Goal: Transaction & Acquisition: Purchase product/service

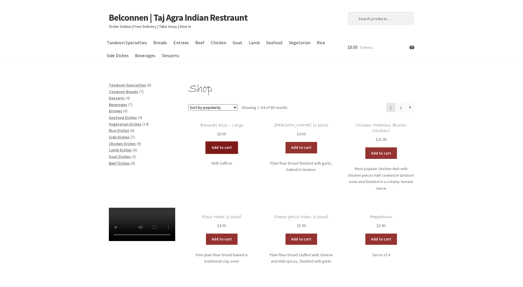
click at [221, 146] on link "Add to cart" at bounding box center [222, 147] width 32 height 11
click at [208, 147] on link "Add to cart" at bounding box center [205, 147] width 32 height 11
click at [120, 130] on span "Rice Dishes" at bounding box center [119, 130] width 20 height 5
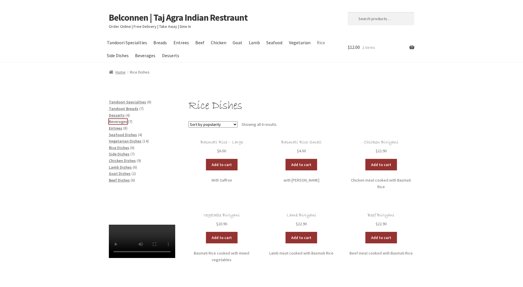
click at [118, 123] on span "Beverages" at bounding box center [118, 121] width 18 height 5
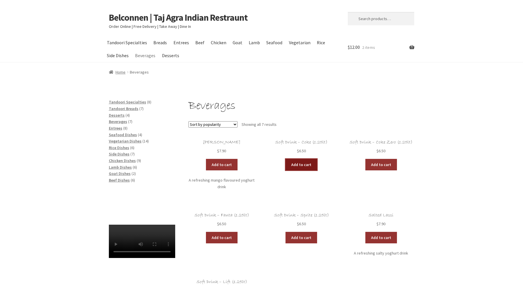
click at [299, 164] on link "Add to cart" at bounding box center [302, 164] width 32 height 11
click at [121, 161] on span "Chicken Dishes" at bounding box center [122, 160] width 27 height 5
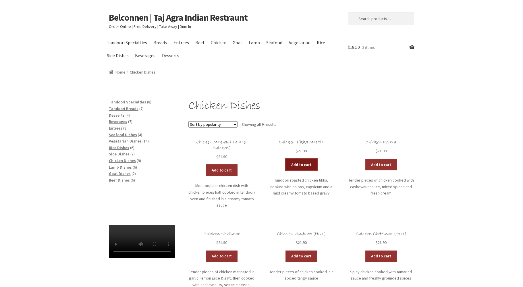
click at [302, 167] on link "Add to cart" at bounding box center [302, 164] width 32 height 11
click at [316, 166] on link "View cart" at bounding box center [317, 164] width 34 height 11
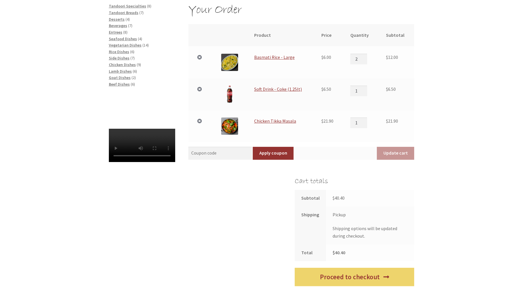
scroll to position [96, 0]
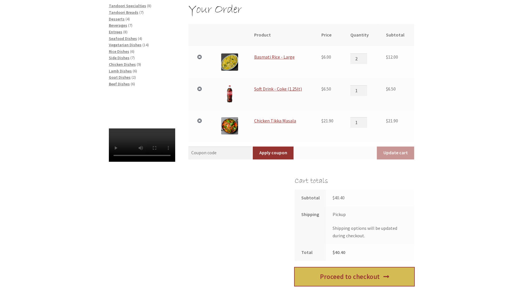
click at [350, 277] on link "Proceed to checkout" at bounding box center [354, 276] width 119 height 19
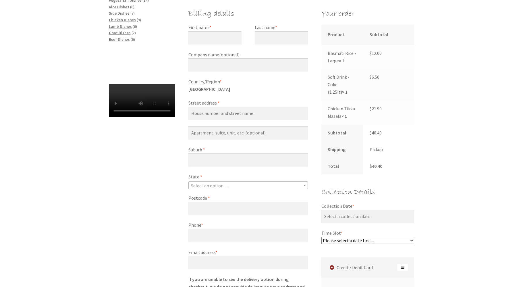
scroll to position [152, 0]
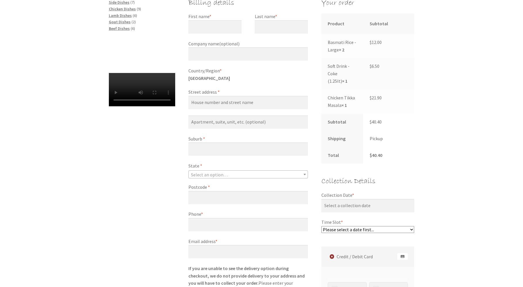
click at [249, 177] on span "Select an option…" at bounding box center [248, 175] width 119 height 8
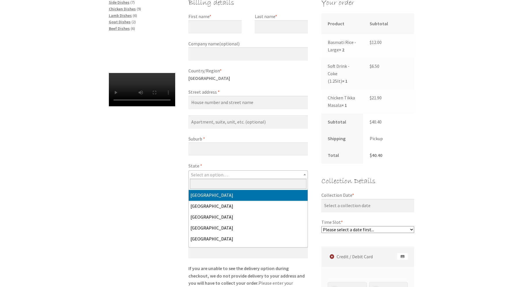
select select "ACT"
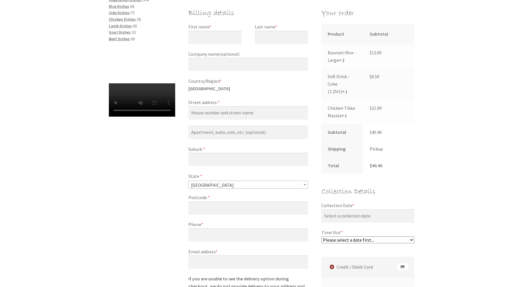
scroll to position [121, 0]
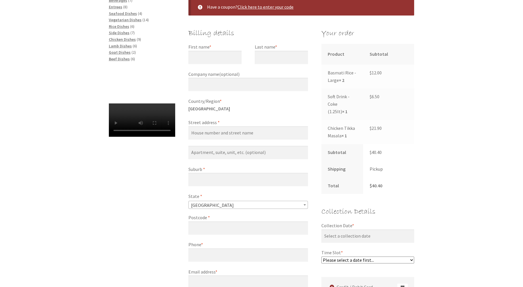
click at [226, 50] on label "First name *" at bounding box center [214, 46] width 53 height 7
click at [226, 51] on input "First name *" at bounding box center [214, 57] width 53 height 13
click at [219, 59] on input "First name *" at bounding box center [214, 57] width 53 height 13
type input "[PERSON_NAME]"
click at [274, 51] on input "Last name *" at bounding box center [281, 57] width 53 height 13
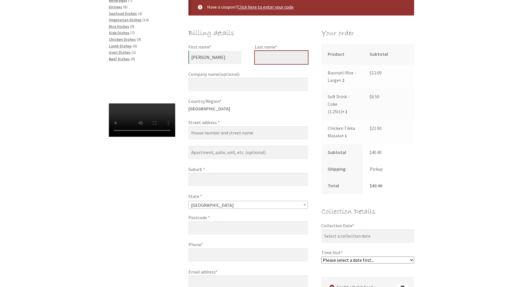
click at [266, 60] on input "Last name *" at bounding box center [281, 57] width 53 height 13
type input "Quince"
click at [210, 110] on p "Country/Region * [GEOGRAPHIC_DATA]" at bounding box center [247, 105] width 119 height 15
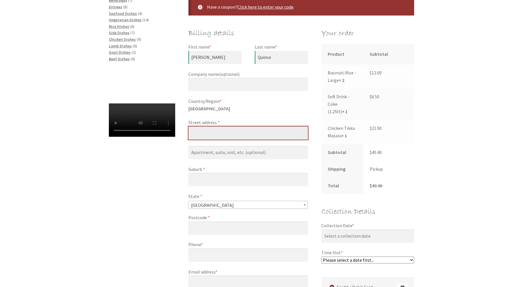
click at [207, 134] on input "Street address *" at bounding box center [247, 132] width 119 height 13
click at [209, 128] on input "Street address *" at bounding box center [247, 132] width 119 height 13
type input "[STREET_ADDRESS][PERSON_NAME]"
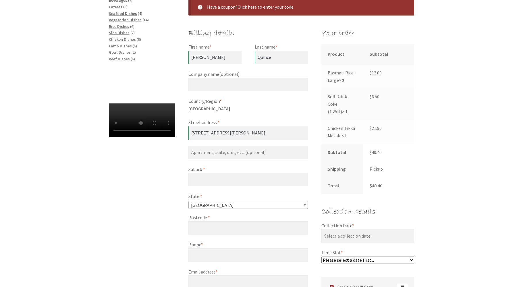
click at [206, 170] on label "Suburb *" at bounding box center [247, 169] width 119 height 7
click at [206, 173] on input "Suburb *" at bounding box center [247, 179] width 119 height 13
click at [206, 170] on label "Suburb *" at bounding box center [247, 169] width 119 height 7
click at [206, 173] on input "Suburb *" at bounding box center [247, 179] width 119 height 13
click at [228, 173] on input "Suburb *" at bounding box center [247, 179] width 119 height 13
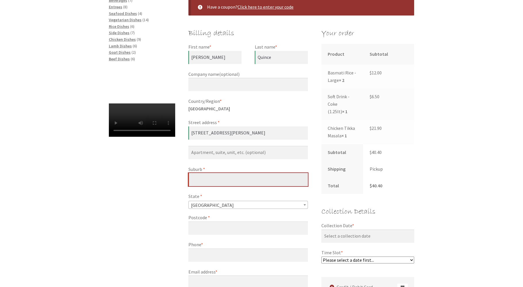
click at [217, 181] on input "Suburb *" at bounding box center [247, 179] width 119 height 13
type input "[PERSON_NAME]"
click at [208, 219] on span "*" at bounding box center [209, 218] width 2 height 6
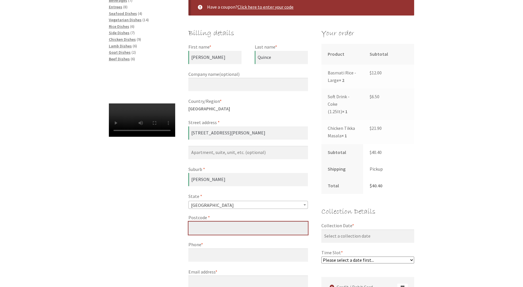
click at [207, 221] on input "Postcode *" at bounding box center [247, 227] width 119 height 13
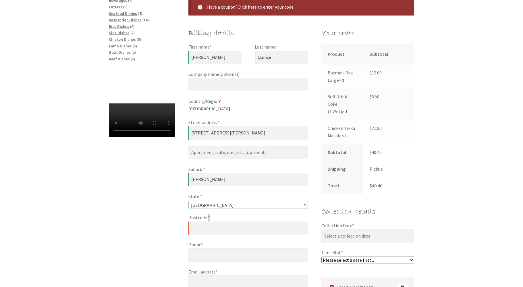
click at [208, 219] on span "*" at bounding box center [209, 218] width 2 height 6
click at [207, 221] on input "Postcode *" at bounding box center [247, 227] width 119 height 13
click at [201, 218] on label "Postcode *" at bounding box center [247, 217] width 119 height 7
click at [201, 221] on input "Postcode *" at bounding box center [247, 227] width 119 height 13
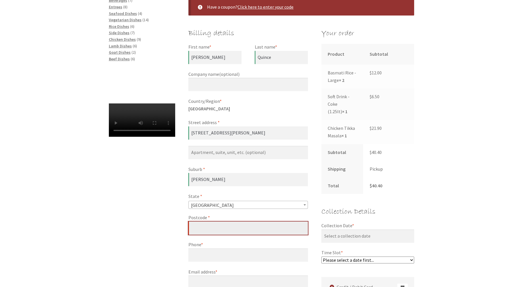
click at [204, 230] on input "Postcode *" at bounding box center [247, 227] width 119 height 13
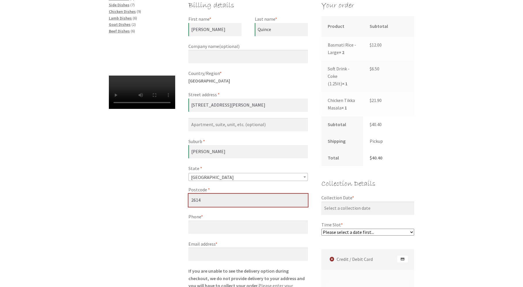
scroll to position [242, 0]
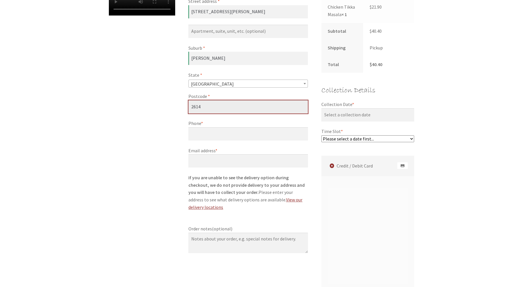
type input "2614"
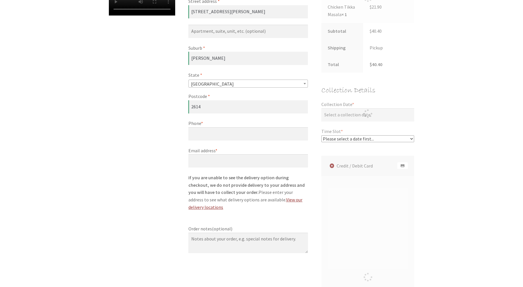
click at [213, 121] on label "Phone *" at bounding box center [247, 123] width 119 height 7
click at [213, 127] on input "Phone *" at bounding box center [247, 133] width 119 height 13
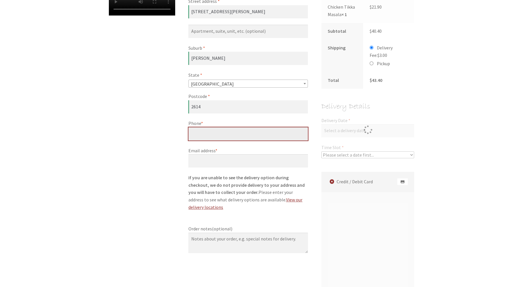
click at [210, 132] on input "Phone *" at bounding box center [247, 133] width 119 height 13
type input "[PHONE_NUMBER]"
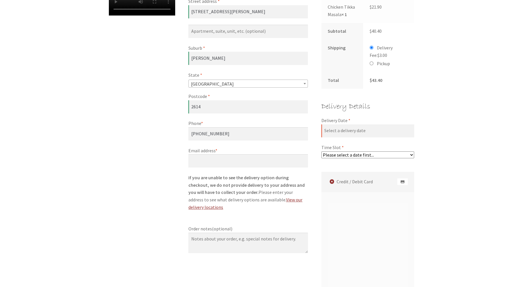
click at [212, 152] on label "Email address *" at bounding box center [247, 150] width 119 height 7
click at [212, 154] on input "Email address *" at bounding box center [247, 160] width 119 height 13
click at [212, 152] on label "Email address *" at bounding box center [247, 150] width 119 height 7
click at [212, 154] on input "Email address *" at bounding box center [247, 160] width 119 height 13
click at [232, 153] on label "Email address *" at bounding box center [247, 150] width 119 height 7
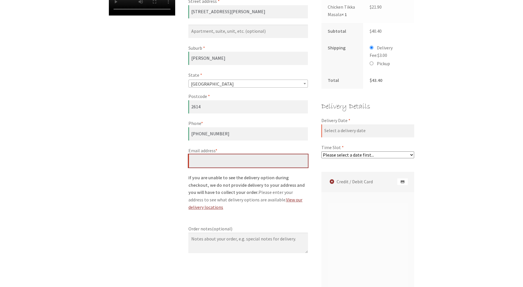
click at [232, 154] on input "Email address *" at bounding box center [247, 160] width 119 height 13
click at [221, 162] on input "Email address *" at bounding box center [247, 160] width 119 height 13
click at [321, 151] on select "Please select a date first..." at bounding box center [367, 154] width 93 height 7
click option "Please select a date first..." at bounding box center [0, 0] width 0 height 0
click at [321, 151] on select "Please select a date first..." at bounding box center [367, 154] width 93 height 7
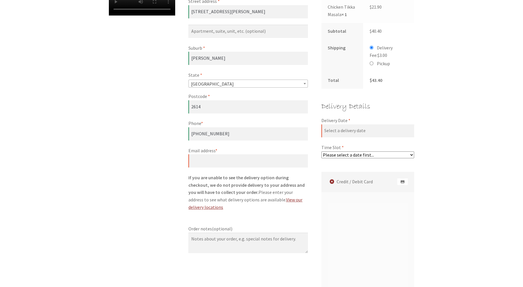
click option "Please select a date first..." at bounding box center [0, 0] width 0 height 0
click at [321, 151] on select "Please select a date first..." at bounding box center [367, 154] width 93 height 7
click option "Please select a date first..." at bounding box center [0, 0] width 0 height 0
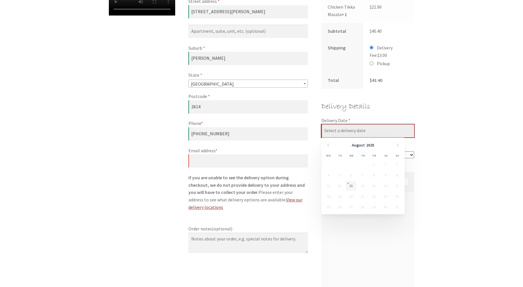
click at [346, 131] on input "Delivery Date *" at bounding box center [367, 130] width 93 height 13
click at [356, 131] on input "Delivery Date *" at bounding box center [367, 130] width 93 height 13
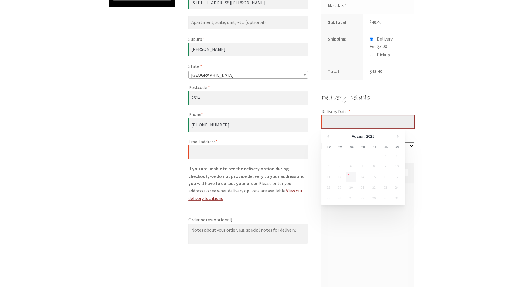
scroll to position [303, 0]
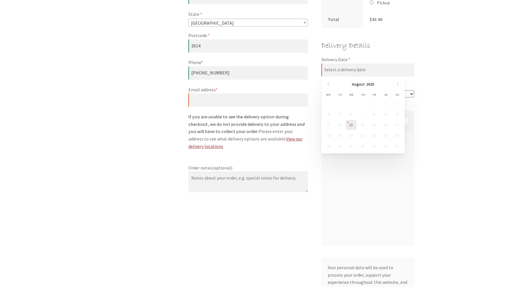
click at [350, 123] on link "13" at bounding box center [351, 125] width 11 height 10
type input "[DATE]"
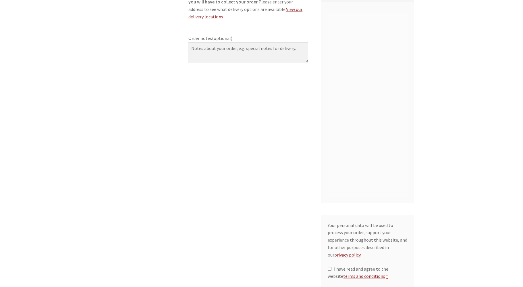
scroll to position [455, 0]
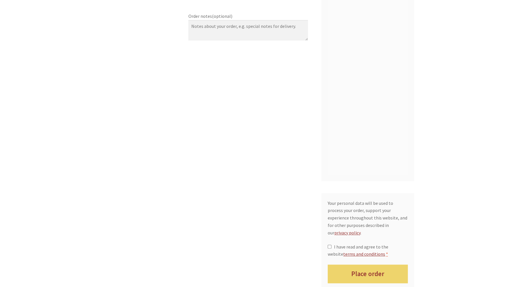
click at [388, 244] on span "I have read and agree to the website terms and conditions" at bounding box center [358, 250] width 60 height 13
click at [331, 245] on input "I have read and agree to the website terms and conditions *" at bounding box center [330, 247] width 4 height 4
checkbox input "true"
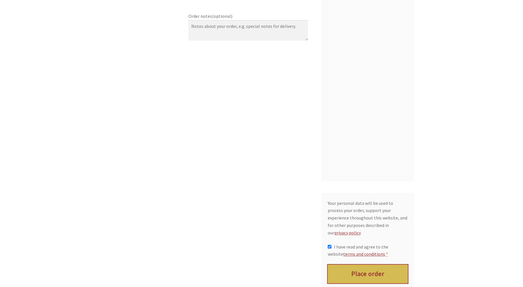
click at [357, 265] on button "Place order" at bounding box center [368, 274] width 80 height 19
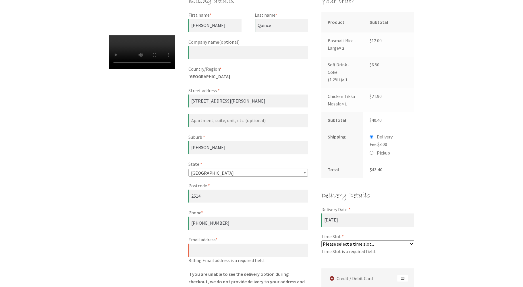
scroll to position [211, 0]
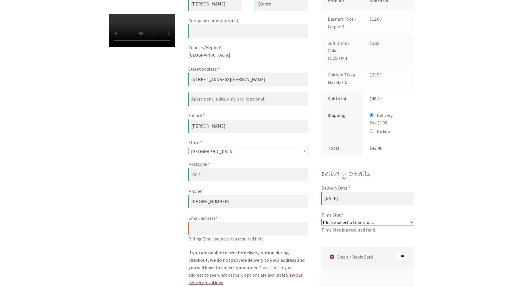
click at [321, 219] on select "Please select a time slot... 06:55 PM - 07:25 PM 07:25 PM - 07:55 PM 07:55 PM -…" at bounding box center [367, 222] width 93 height 7
select select "60c2ef62db861/2|0.00"
click option "06:55 PM - 07:25 PM" at bounding box center [0, 0] width 0 height 0
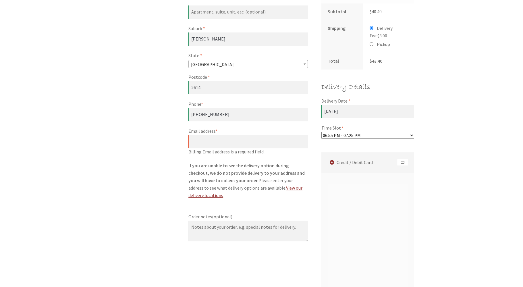
scroll to position [302, 0]
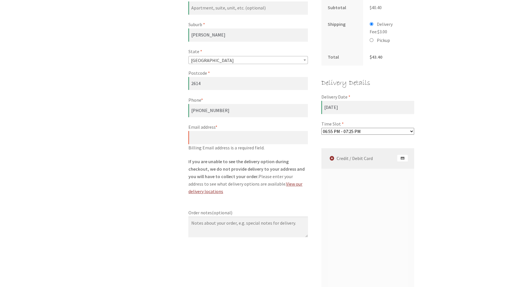
click at [354, 161] on label "Credit / Debit Card" at bounding box center [368, 158] width 91 height 20
click at [0, 0] on input "Credit / Debit Card" at bounding box center [0, 0] width 0 height 0
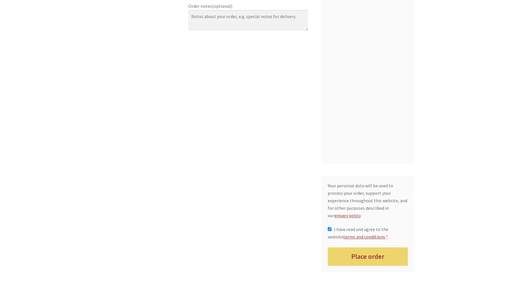
scroll to position [575, 0]
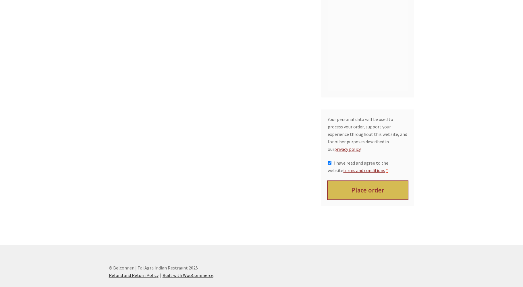
click at [375, 188] on button "Place order" at bounding box center [368, 190] width 80 height 19
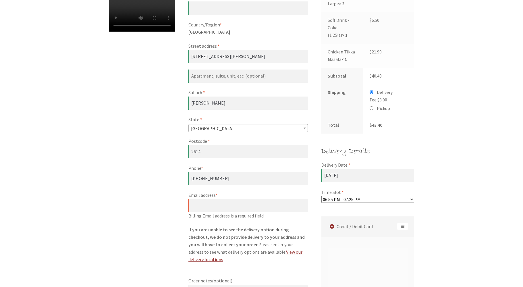
scroll to position [272, 0]
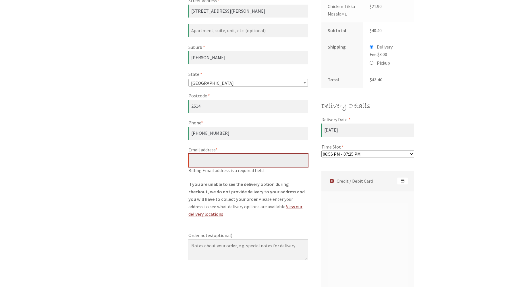
click at [242, 159] on input "Email address *" at bounding box center [247, 160] width 119 height 13
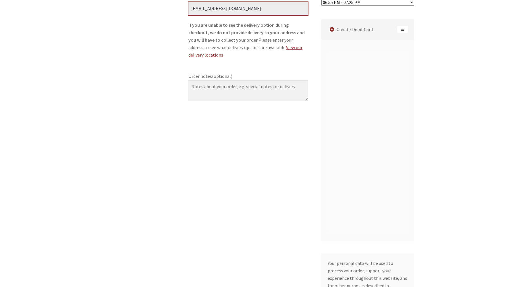
scroll to position [545, 0]
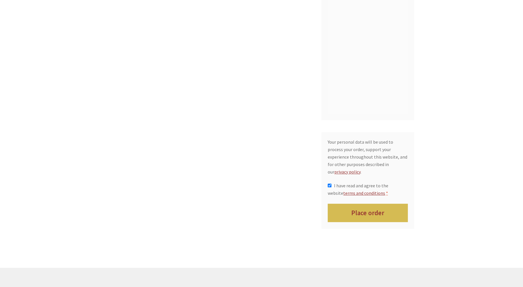
type input "[EMAIL_ADDRESS][DOMAIN_NAME]"
click at [377, 205] on button "Place order" at bounding box center [368, 213] width 80 height 19
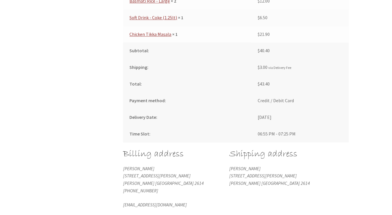
scroll to position [328, 0]
